Goal: Task Accomplishment & Management: Use online tool/utility

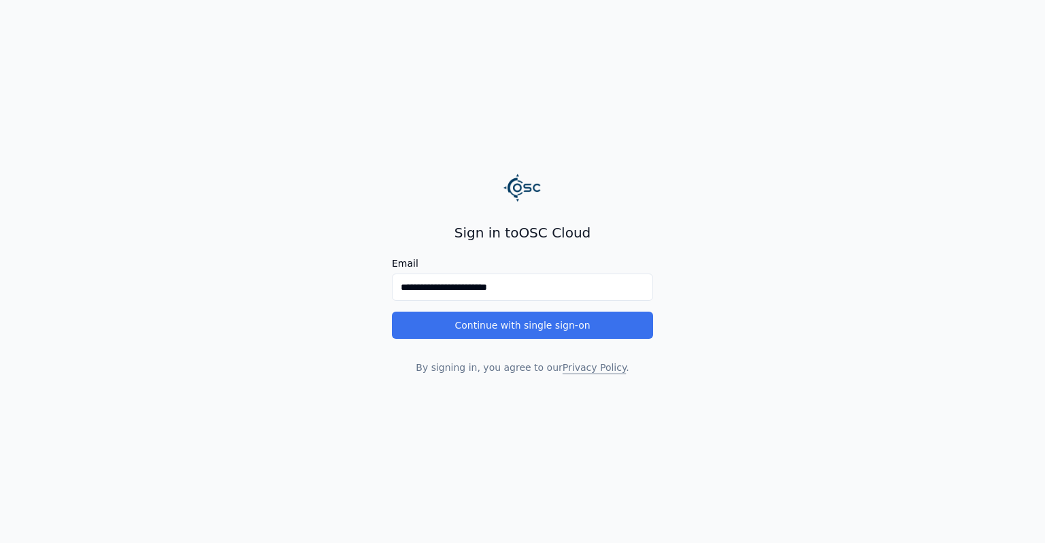
type input "**********"
click at [473, 331] on button "Continue with single sign-on" at bounding box center [522, 325] width 261 height 27
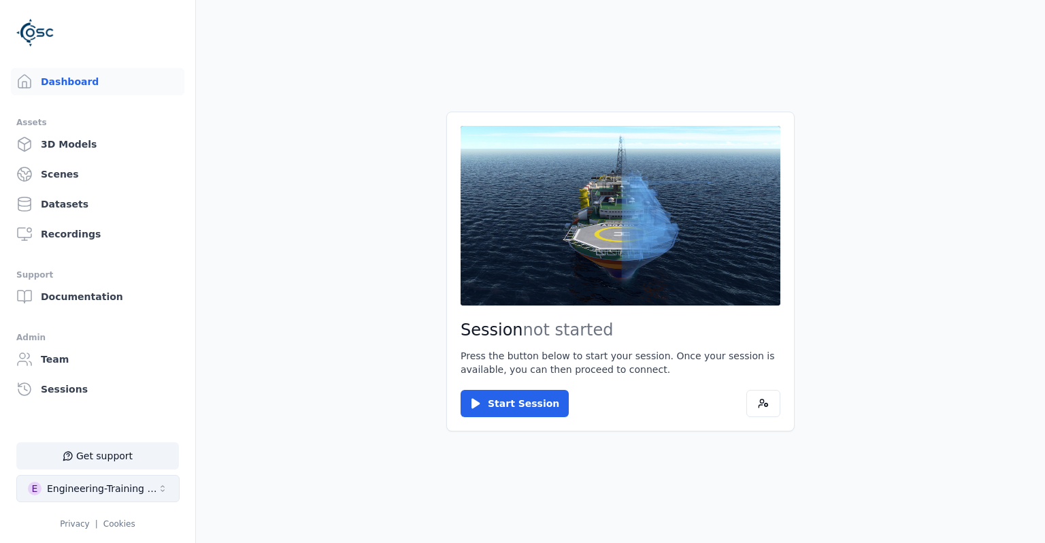
click at [150, 486] on div "Engineering-Training (SSO Staging)" at bounding box center [102, 489] width 110 height 14
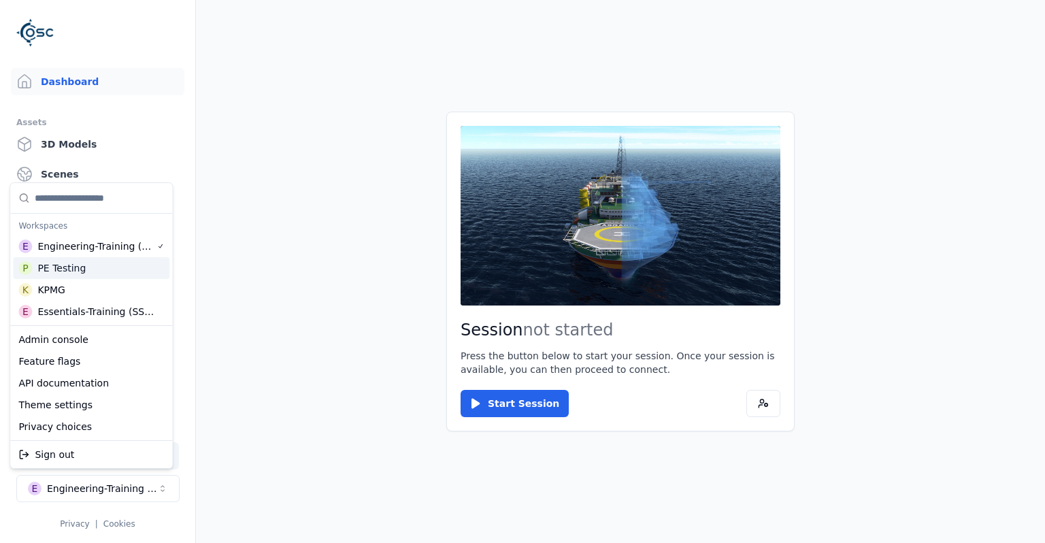
click at [94, 271] on div "P PE Testing" at bounding box center [91, 268] width 156 height 22
click at [190, 268] on html "Support Dashboard Assets 3D Models Scenes Datasets Recordings Support Documenta…" at bounding box center [522, 271] width 1045 height 543
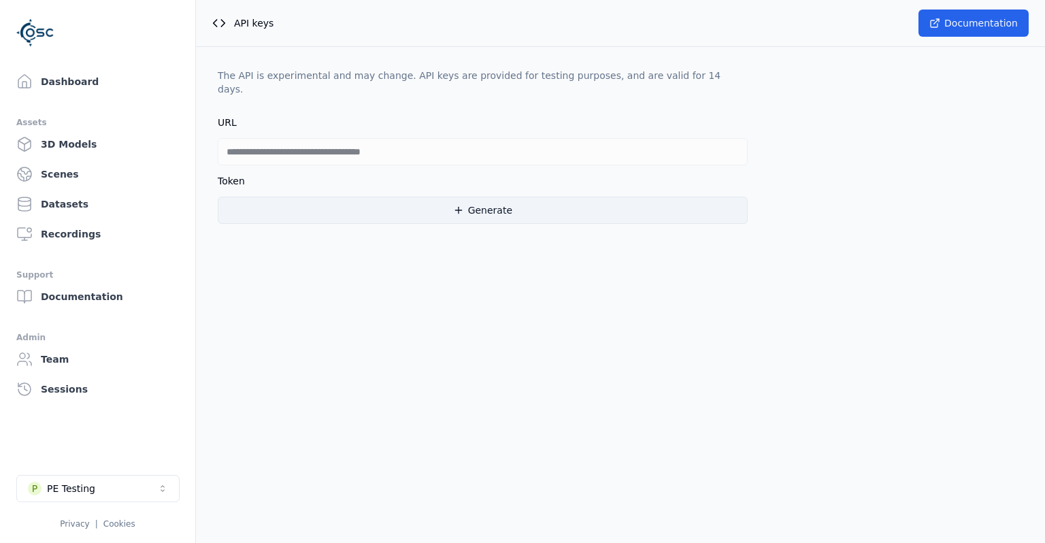
click at [443, 197] on button "Generate" at bounding box center [483, 210] width 530 height 27
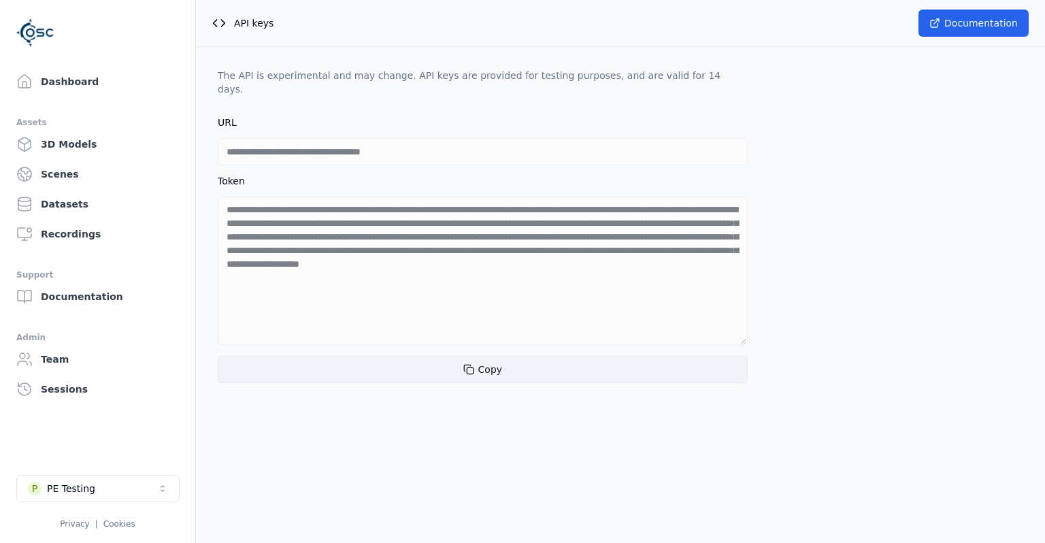
click at [488, 360] on button "Copy" at bounding box center [483, 369] width 530 height 27
click at [486, 360] on button "Copy" at bounding box center [483, 369] width 530 height 27
